Goal: Check status

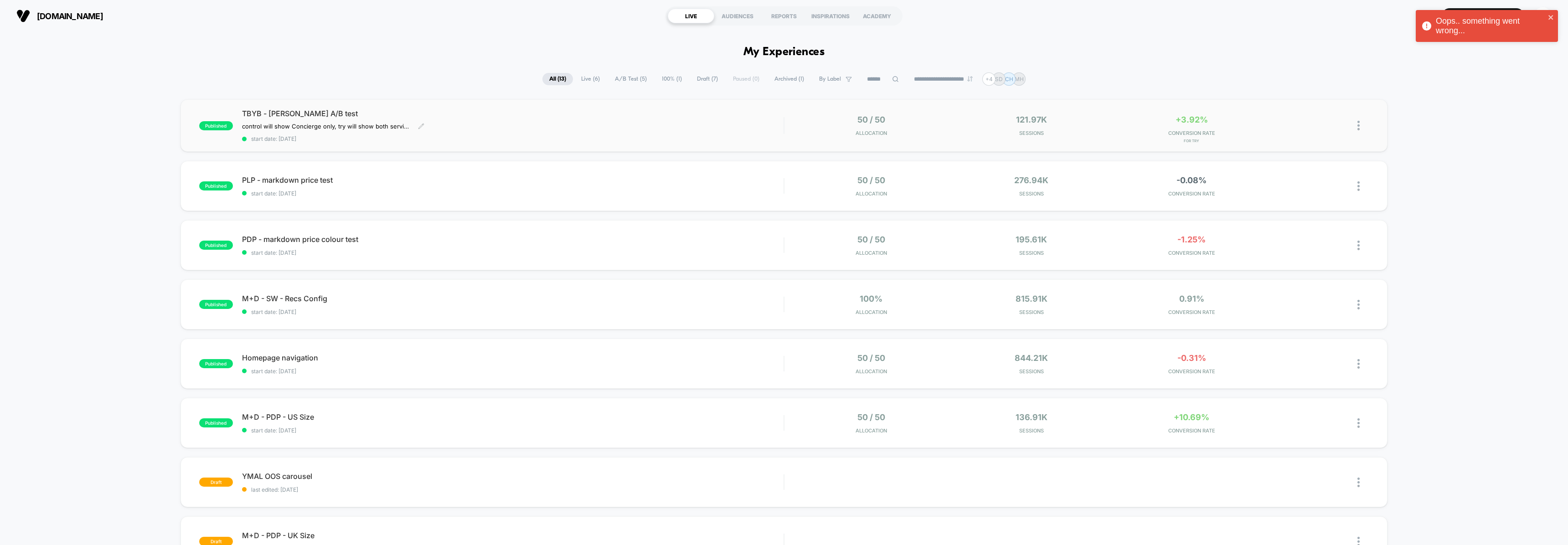
click at [758, 137] on span "start date: [DATE]" at bounding box center [513, 138] width 542 height 7
